Goal: Transaction & Acquisition: Purchase product/service

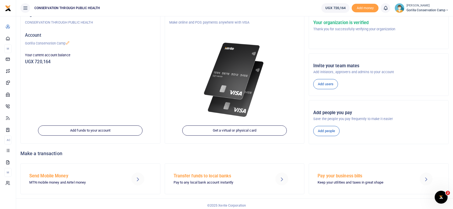
scroll to position [43, 0]
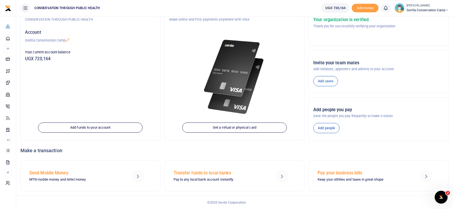
click at [38, 176] on div "Send Mobile Money MTN mobile money and Airtel money" at bounding box center [74, 176] width 95 height 13
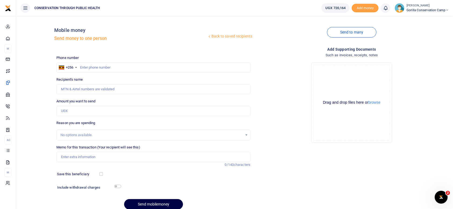
click at [6, 120] on link "Internet" at bounding box center [7, 118] width 7 height 12
click at [82, 67] on input "text" at bounding box center [153, 68] width 194 height 10
type input "750437419"
click at [180, 123] on div "Reason you are spending No options available." at bounding box center [153, 131] width 194 height 20
type input "Merab Kansiime"
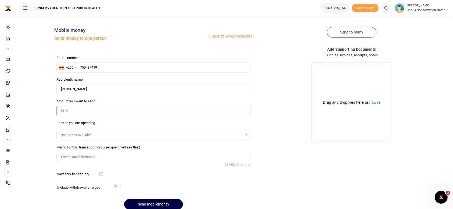
click at [71, 109] on input "Amount you want to send" at bounding box center [153, 111] width 194 height 10
type input "205,000"
click at [65, 157] on input "Memo for this transaction (Your recipient will see this)" at bounding box center [153, 157] width 194 height 10
type input "Fish for the workshop"
click at [161, 204] on button "Send mobilemoney" at bounding box center [153, 204] width 59 height 10
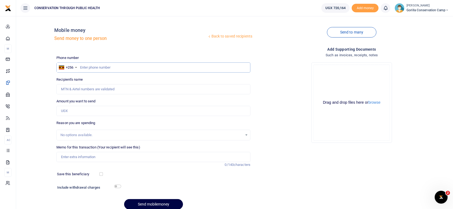
click at [80, 66] on input "text" at bounding box center [153, 68] width 194 height 10
type input "0"
type input "780484259"
type input "[PERSON_NAME]"
type input "780484259"
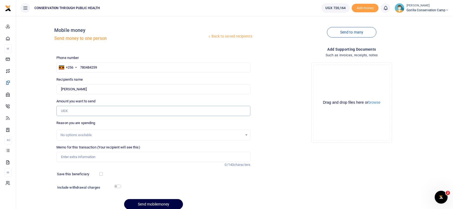
click at [72, 108] on input "Amount you want to send" at bounding box center [153, 111] width 194 height 10
type input "127,000"
click at [64, 155] on input "Memo for this transaction (Your recipient will see this)" at bounding box center [153, 157] width 194 height 10
type input "Fuel standbye as power is on and off"
click at [149, 205] on button "Send mobilemoney" at bounding box center [153, 204] width 59 height 10
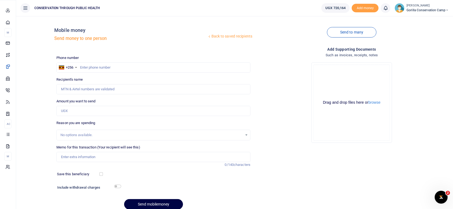
click at [0, 0] on span "Dashboard" at bounding box center [0, 0] width 0 height 0
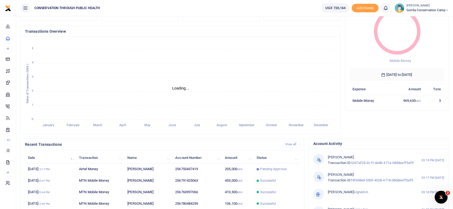
scroll to position [44, 0]
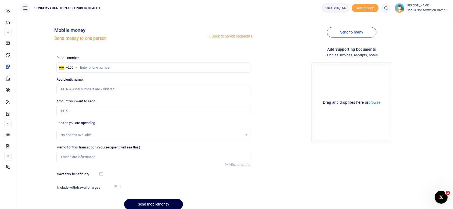
click at [0, 0] on span "Dashboard" at bounding box center [0, 0] width 0 height 0
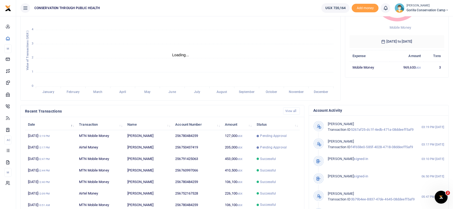
scroll to position [79, 0]
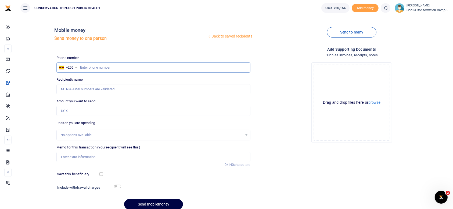
click at [84, 68] on input "text" at bounding box center [153, 68] width 194 height 10
type input "773132514"
type input "Isaya Turyatemba"
type input "773132514"
click at [69, 112] on input "Amount you want to send" at bounding box center [153, 111] width 194 height 10
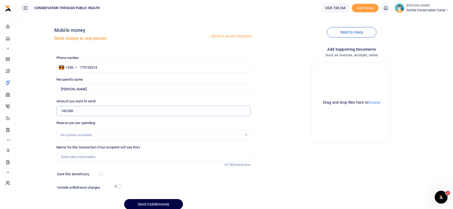
type input "145,000"
click at [77, 158] on input "Memo for this transaction (Your recipient will see this)" at bounding box center [153, 157] width 194 height 10
type input "Goats meat for the workshop"
click at [148, 202] on button "Send mobilemoney" at bounding box center [153, 204] width 59 height 10
click at [379, 43] on div "Send to many" at bounding box center [351, 35] width 198 height 31
